Goal: Navigation & Orientation: Find specific page/section

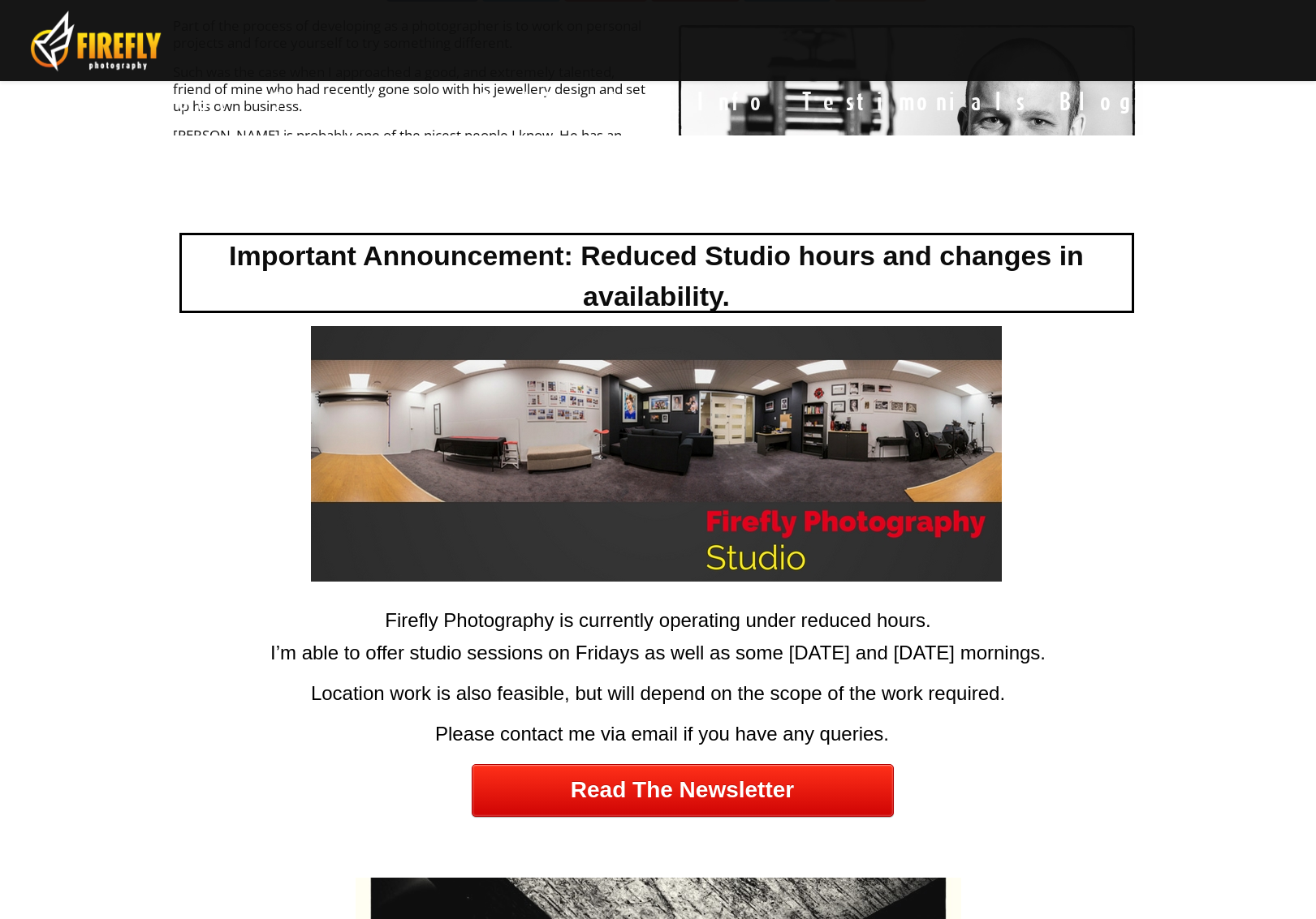
scroll to position [241, 0]
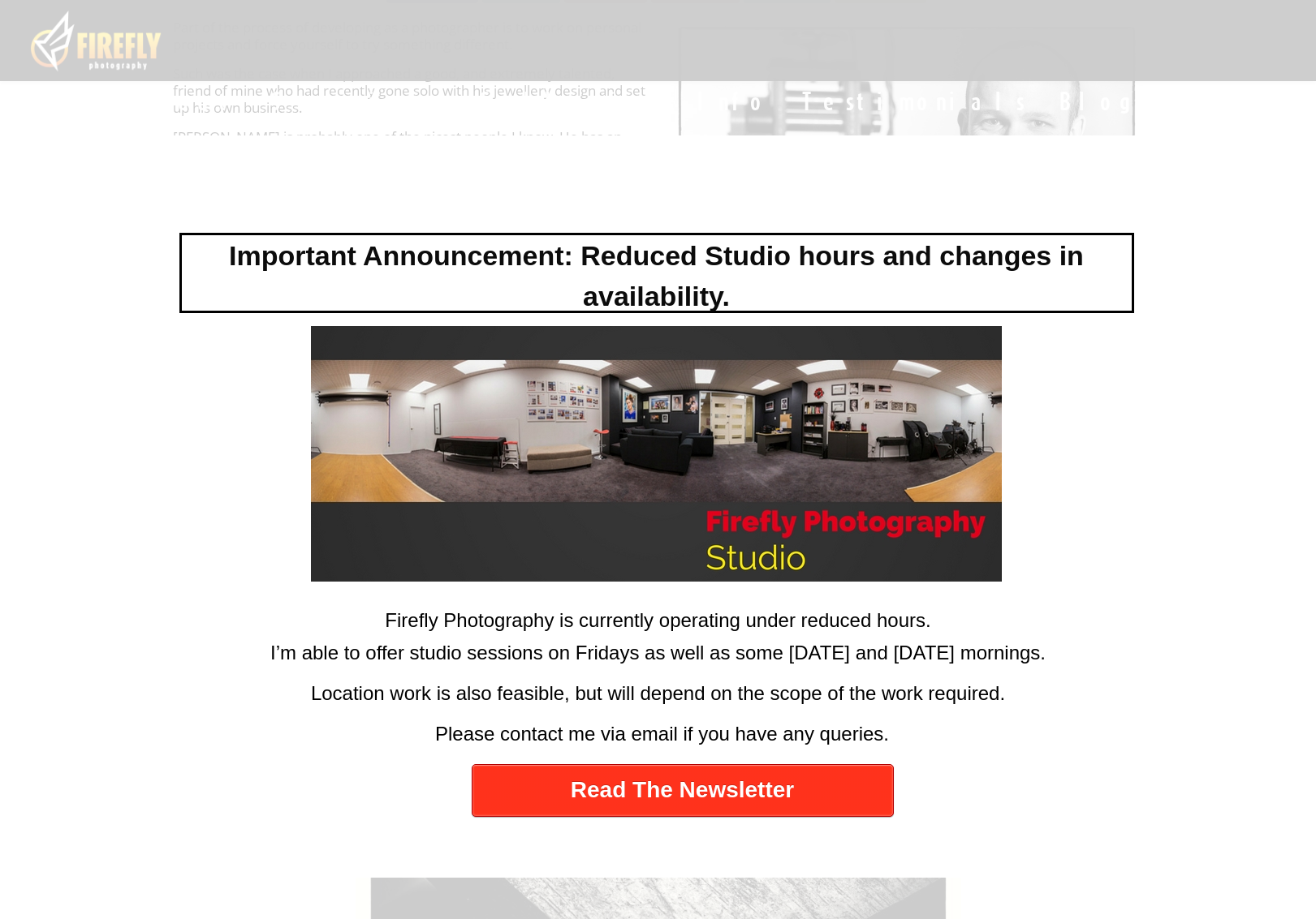
click at [669, 804] on link "Read The Newsletter" at bounding box center [683, 790] width 422 height 53
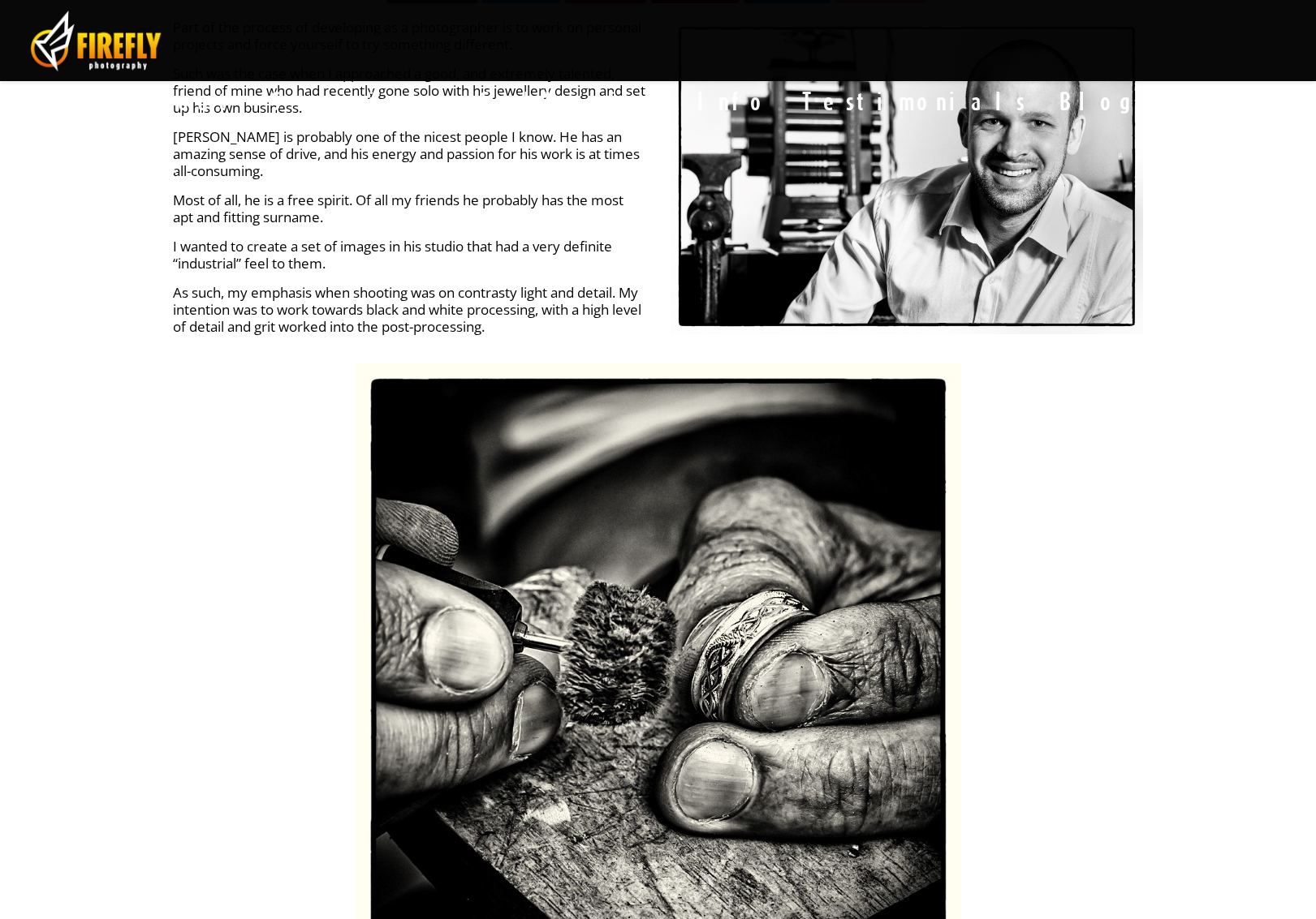
click at [1059, 377] on div at bounding box center [658, 460] width 1316 height 919
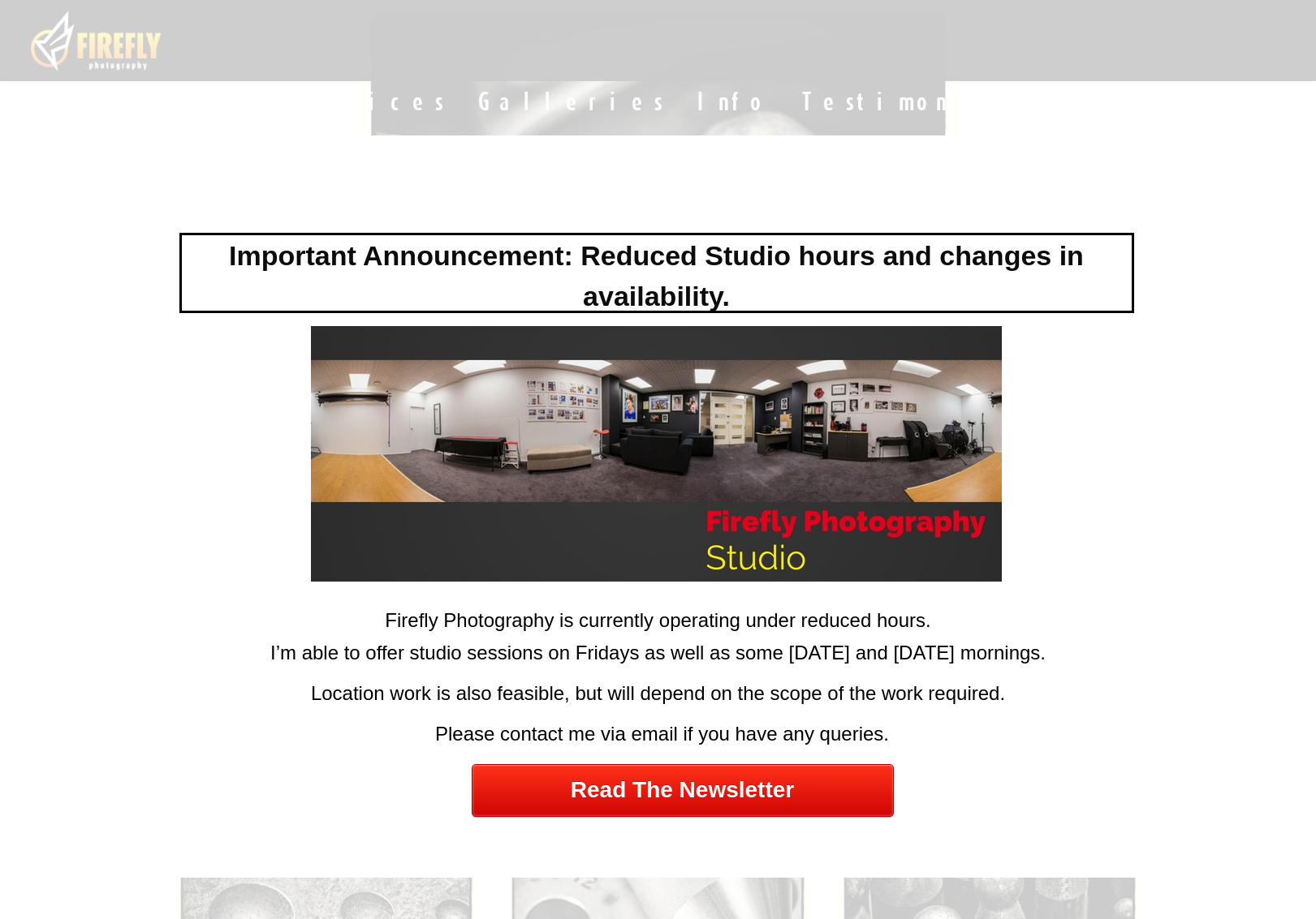
scroll to position [602, 0]
click at [1036, 35] on div at bounding box center [658, 460] width 1316 height 919
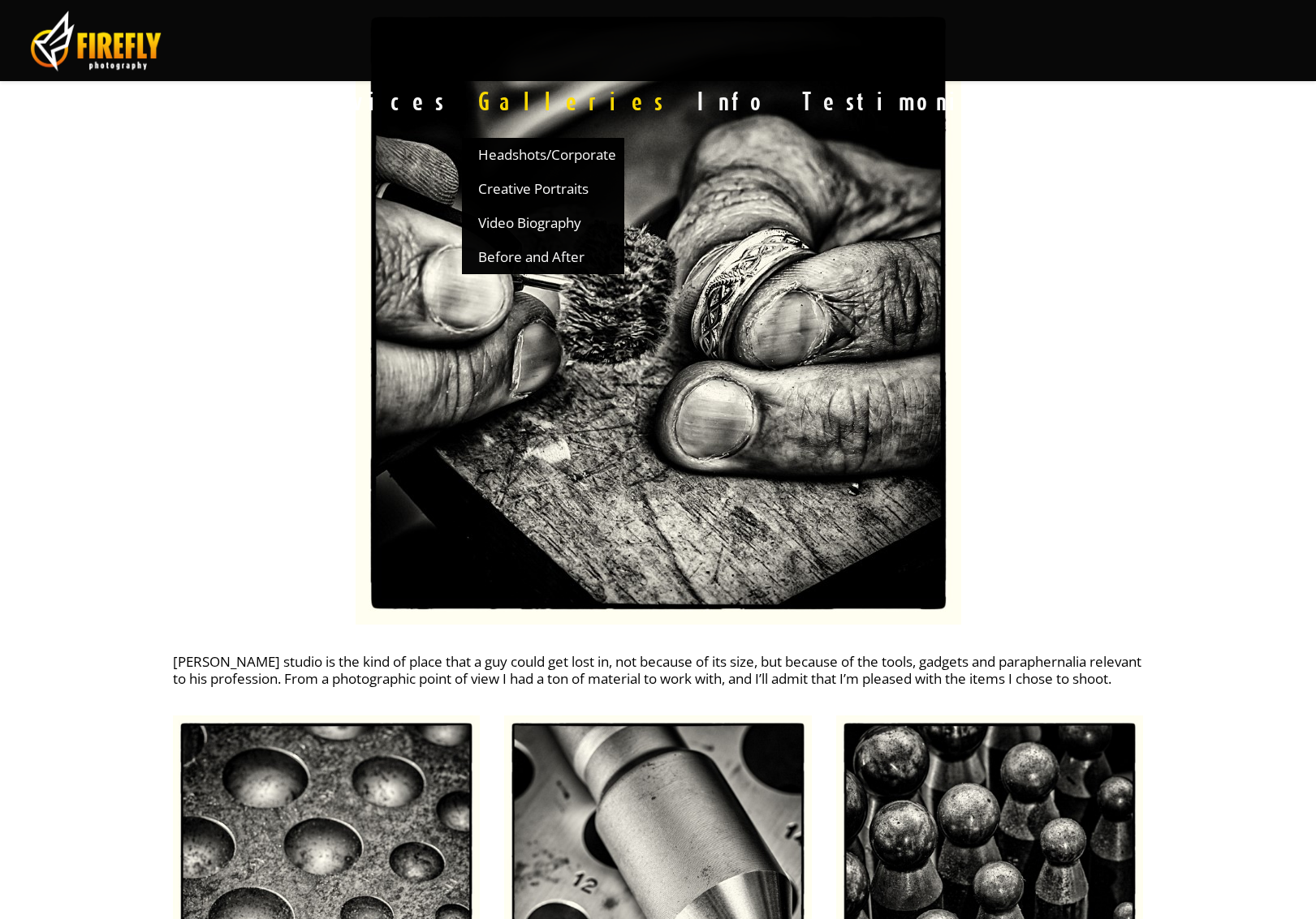
click at [681, 65] on link "Galleries" at bounding box center [571, 101] width 219 height 73
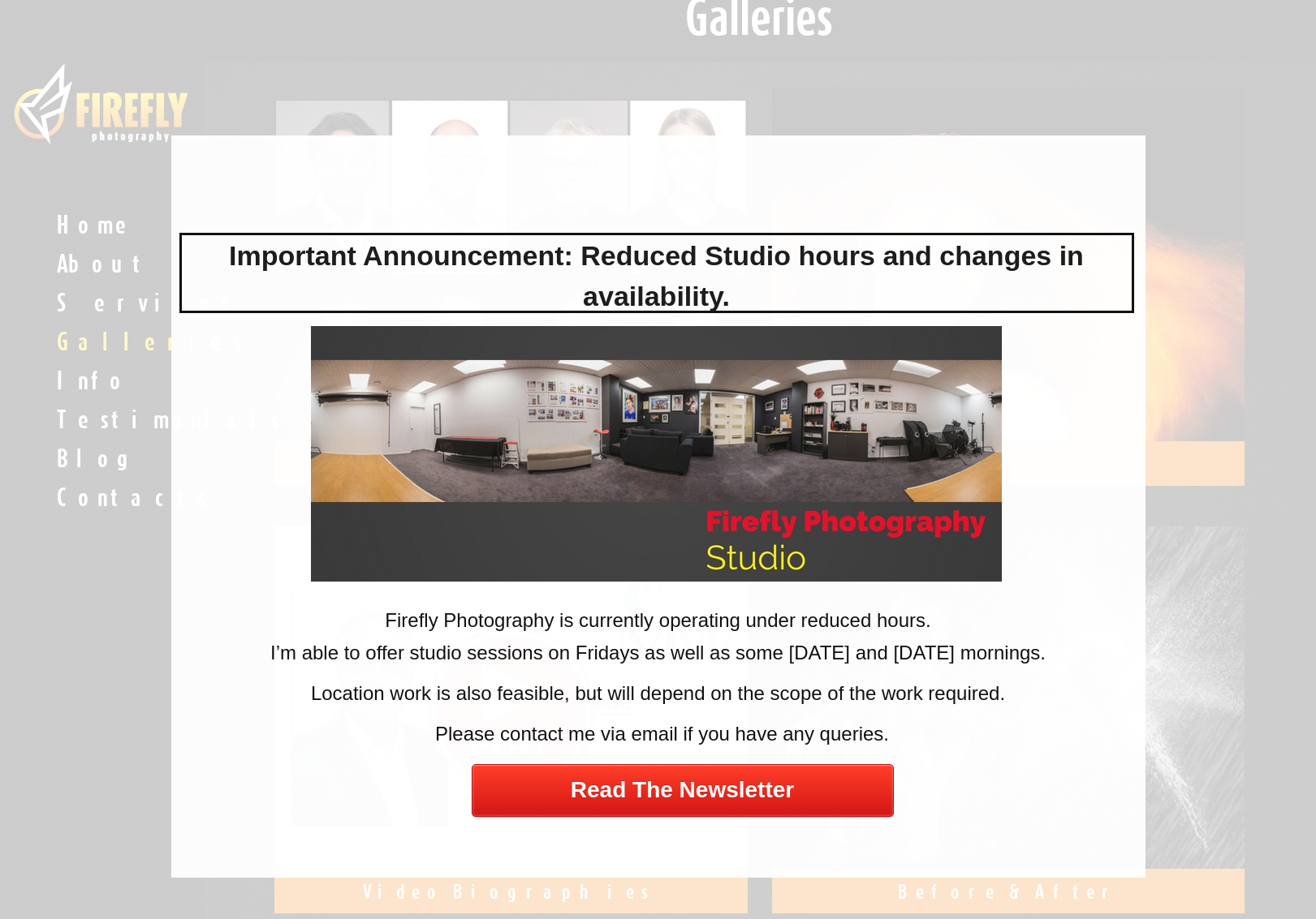
scroll to position [31, 0]
